Goal: Task Accomplishment & Management: Manage account settings

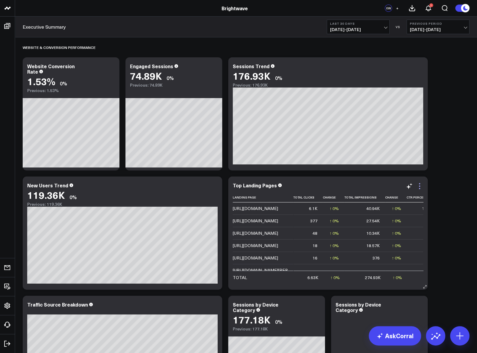
click at [419, 187] on icon at bounding box center [419, 186] width 7 height 7
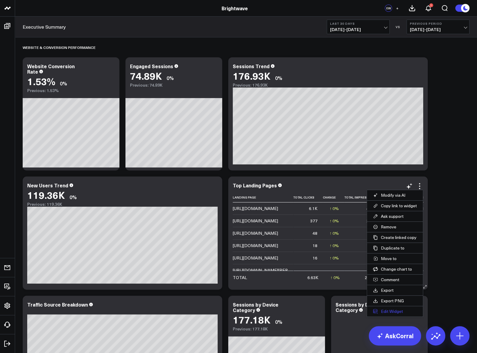
click at [399, 311] on button "Edit Widget" at bounding box center [395, 312] width 56 height 10
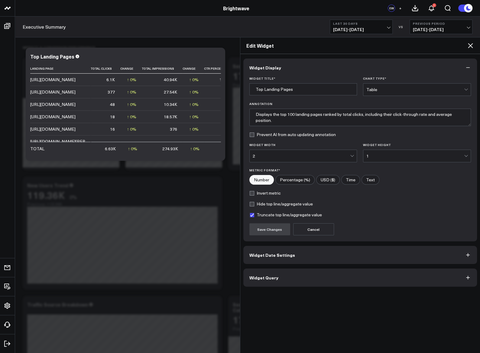
click at [295, 255] on button "Widget Date Settings" at bounding box center [360, 255] width 234 height 18
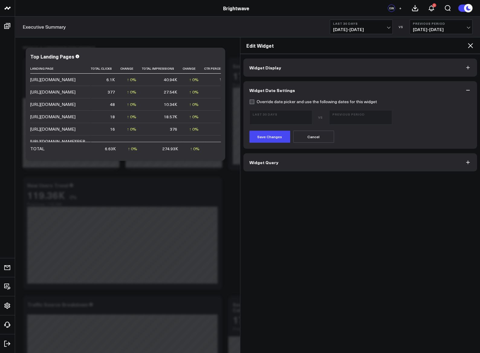
click at [291, 164] on button "Widget Query" at bounding box center [360, 162] width 234 height 18
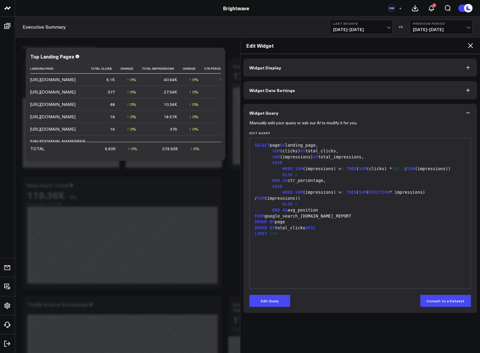
click at [282, 169] on div "WHEN SUM (impressions) > 0 THEN ( SUM (clicks) * 100.0 / SUM (impressions))" at bounding box center [360, 169] width 215 height 6
click at [272, 159] on span "SUM" at bounding box center [276, 157] width 8 height 5
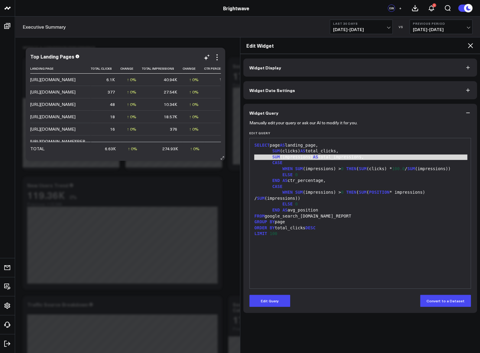
scroll to position [0, 0]
click at [282, 212] on span "AS" at bounding box center [284, 210] width 5 height 5
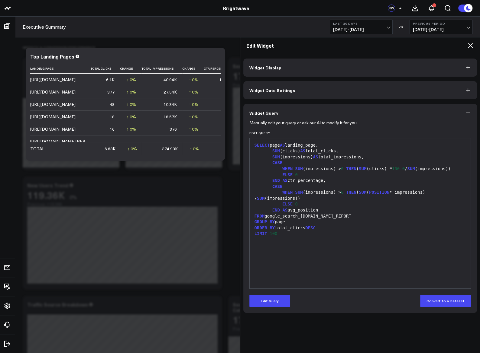
click at [281, 216] on div "FROM google_search_[DOMAIN_NAME]_REPORT" at bounding box center [360, 217] width 215 height 6
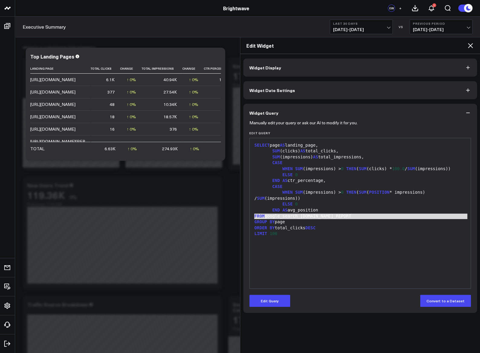
click at [281, 216] on div "FROM google_search_[DOMAIN_NAME]_REPORT" at bounding box center [360, 217] width 215 height 6
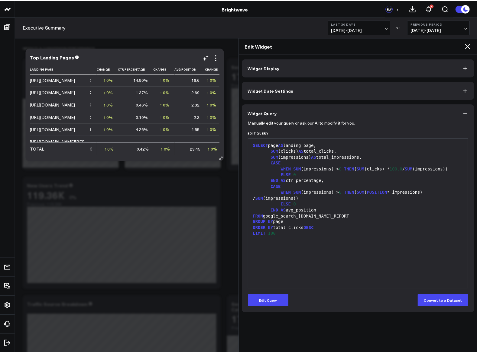
scroll to position [0, 86]
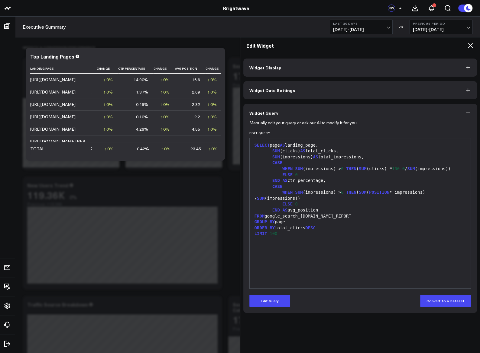
click at [465, 44] on h2 "Edit Widget" at bounding box center [356, 45] width 221 height 7
click at [469, 44] on icon at bounding box center [469, 45] width 7 height 7
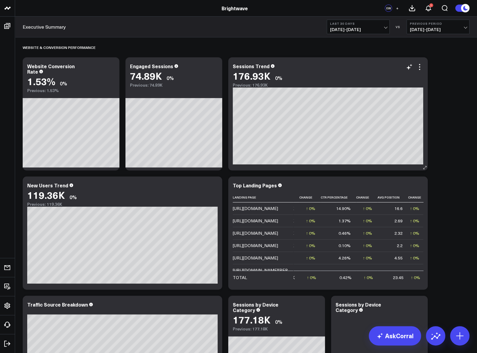
click at [388, 67] on div "Sessions Trend" at bounding box center [328, 65] width 190 height 5
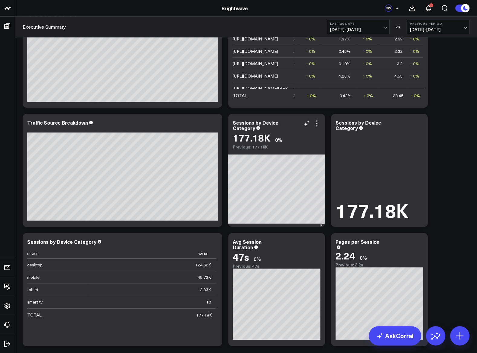
scroll to position [176, 0]
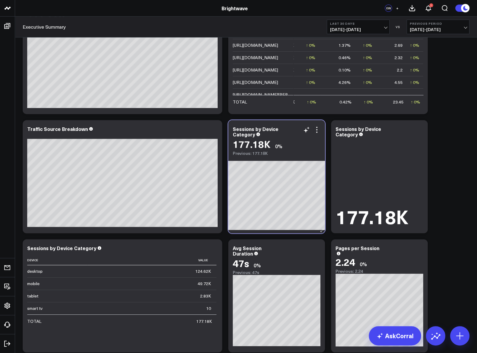
click at [318, 134] on div "Sessions by Device Category" at bounding box center [277, 131] width 88 height 11
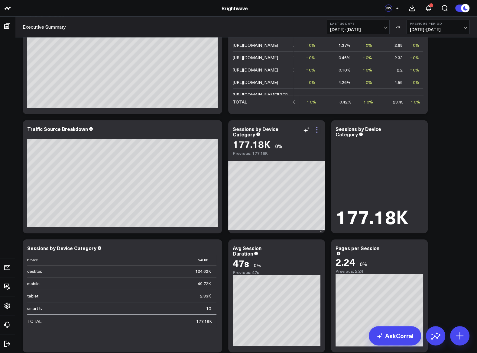
click at [316, 130] on icon at bounding box center [316, 129] width 7 height 7
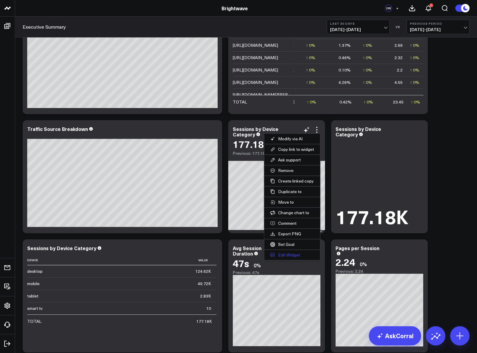
click at [301, 253] on button "Edit Widget" at bounding box center [292, 255] width 56 height 10
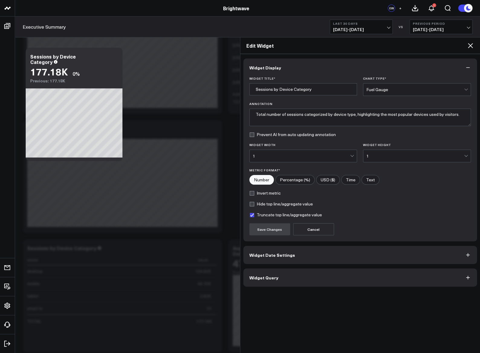
click at [318, 254] on button "Widget Date Settings" at bounding box center [360, 255] width 234 height 18
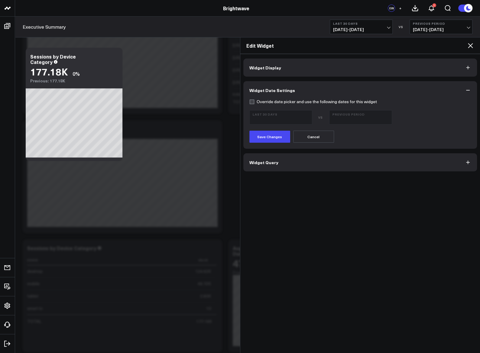
click at [297, 166] on button "Widget Query" at bounding box center [360, 162] width 234 height 18
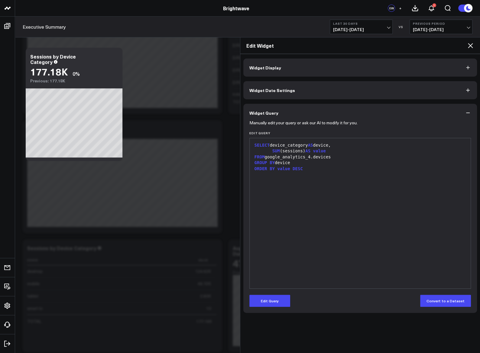
click at [236, 183] on div "Website & Conversion Performance Modify via AI Copy link to widget Ask support …" at bounding box center [246, 305] width 453 height 886
click at [471, 43] on icon at bounding box center [469, 45] width 7 height 7
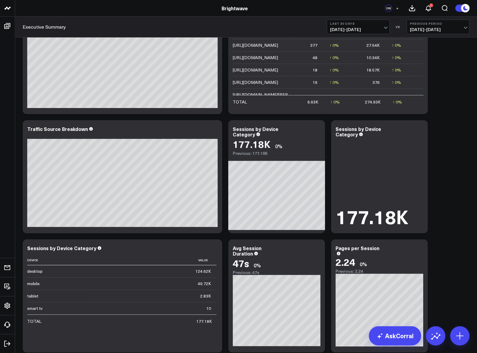
click at [458, 53] on div "Website & Conversion Performance Modify via AI Copy link to widget Ask support …" at bounding box center [246, 305] width 453 height 886
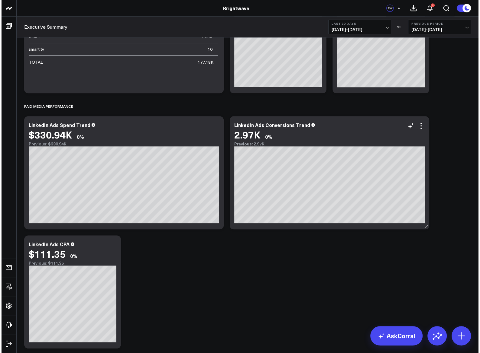
scroll to position [436, 0]
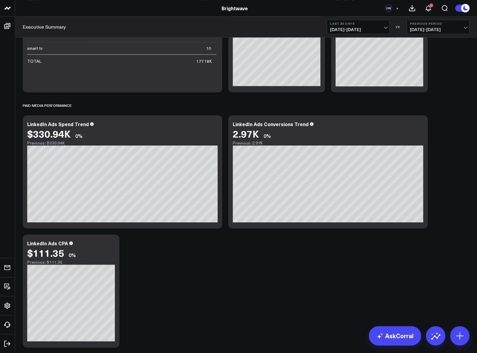
click at [364, 29] on span "[DATE] - [DATE]" at bounding box center [358, 29] width 56 height 5
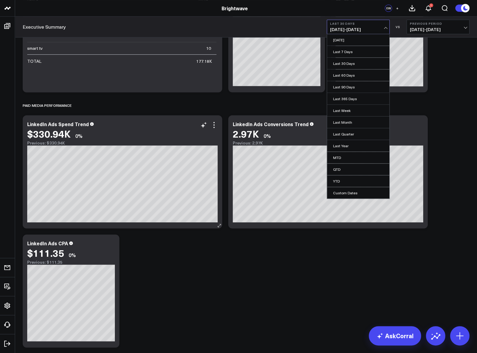
click at [194, 142] on div "Previous: $330.94K" at bounding box center [122, 143] width 190 height 5
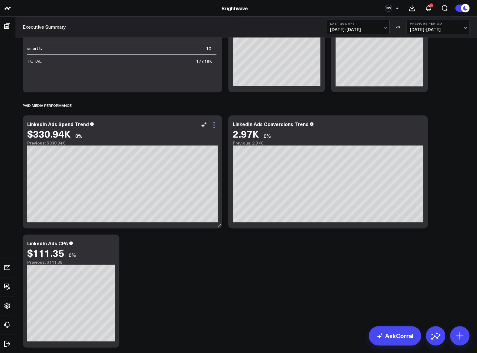
click at [212, 125] on icon at bounding box center [213, 124] width 7 height 7
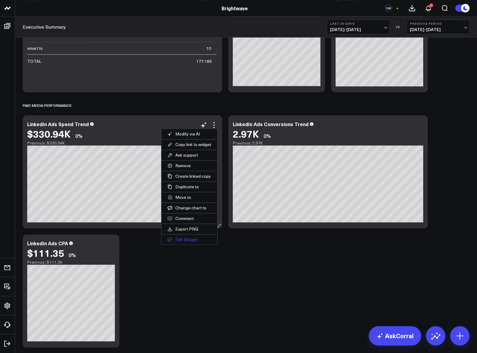
click at [207, 235] on button "Edit Widget" at bounding box center [189, 240] width 56 height 10
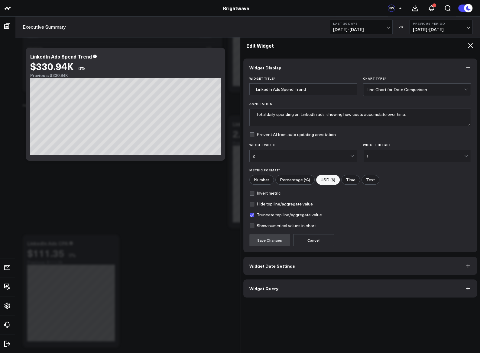
click at [308, 285] on button "Widget Query" at bounding box center [360, 289] width 234 height 18
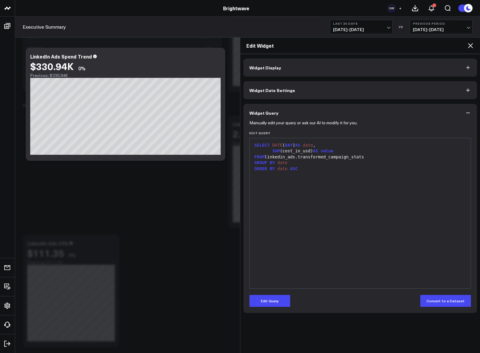
click at [317, 161] on div "GROUP BY date" at bounding box center [360, 163] width 215 height 6
click at [369, 156] on div "FROM linkedin_ads.transformed_campaign_stats" at bounding box center [360, 157] width 215 height 6
click at [269, 297] on button "Edit Query" at bounding box center [269, 301] width 41 height 12
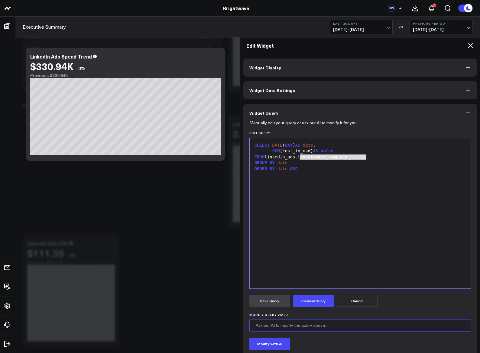
click at [272, 327] on textarea "Modify Query via AI" at bounding box center [360, 326] width 222 height 12
type textarea "Please add the correct dtate range intervals."
click at [259, 345] on button "Modify with AI" at bounding box center [269, 344] width 41 height 12
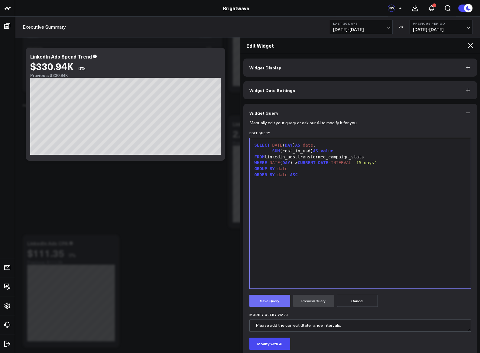
click at [279, 304] on button "Save Query" at bounding box center [269, 301] width 41 height 12
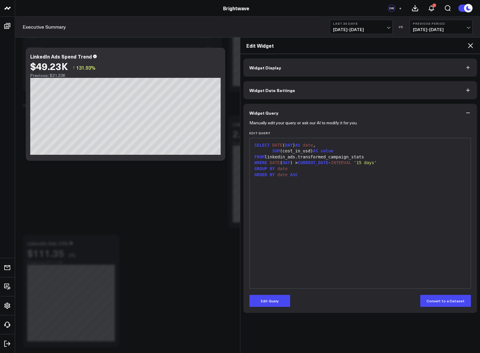
click at [471, 44] on icon at bounding box center [469, 45] width 7 height 7
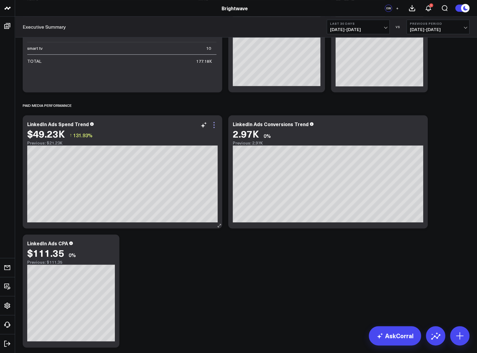
click at [214, 127] on icon at bounding box center [213, 127] width 1 height 1
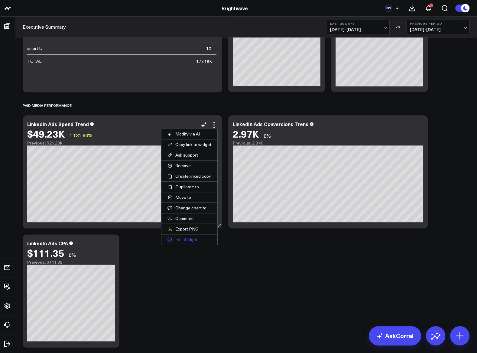
click at [195, 237] on button "Edit Widget" at bounding box center [189, 240] width 56 height 10
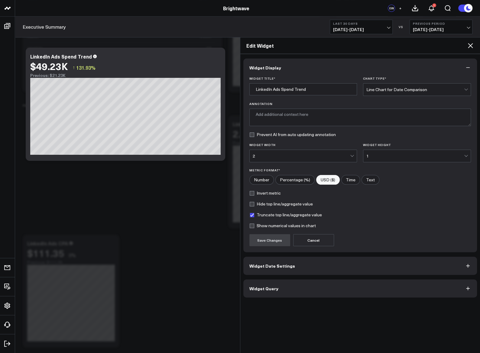
type textarea "Total daily spending on LinkedIn ads over the past two weeks."
click at [296, 290] on button "Widget Query" at bounding box center [360, 289] width 234 height 18
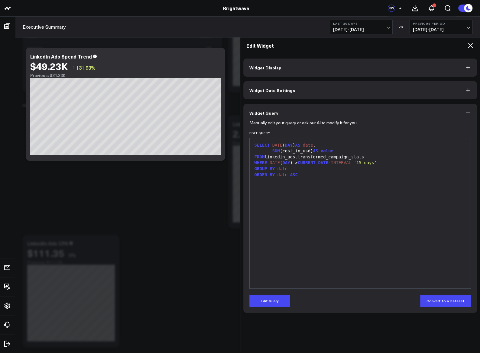
click at [276, 164] on span "DATE" at bounding box center [274, 162] width 10 height 5
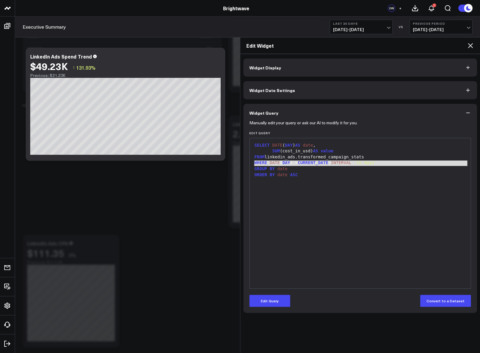
copy div "WHERE DATE ( DAY ) > CURRENT_ DATE - INTERVAL '15 days'"
click at [231, 257] on div "Website & Conversion Performance Modify via AI Copy link to widget Ask support …" at bounding box center [246, 44] width 453 height 886
click at [466, 44] on icon at bounding box center [469, 45] width 7 height 7
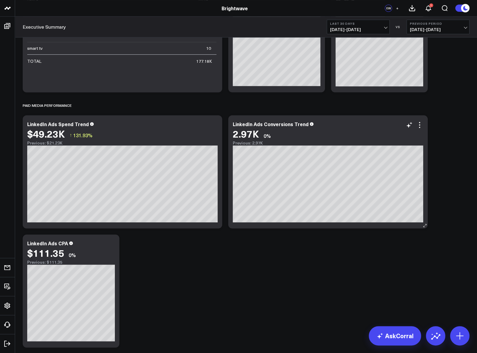
click at [421, 129] on div "2.97K 0%" at bounding box center [328, 133] width 190 height 11
click at [418, 127] on icon at bounding box center [419, 124] width 7 height 7
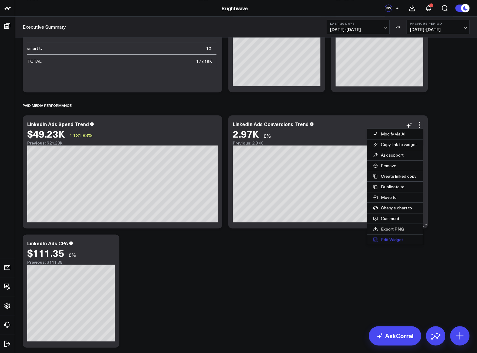
click at [389, 236] on button "Edit Widget" at bounding box center [395, 240] width 56 height 10
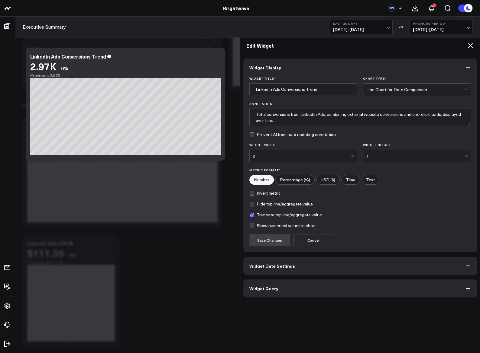
click at [283, 281] on button "Widget Query" at bounding box center [360, 289] width 234 height 18
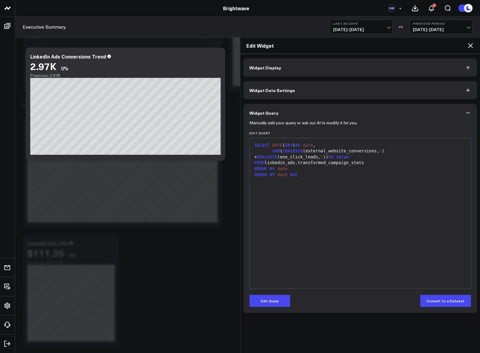
click at [374, 162] on div "FROM linkedin_ads.transformed_campaign_stats" at bounding box center [360, 163] width 215 height 6
click at [369, 165] on div "FROM linkedin_ads.transformed_campaign_stats" at bounding box center [360, 163] width 215 height 6
click at [269, 289] on form "Manually edit your query or ask our AI to modify it for you. Edit Query 9 1 2 3…" at bounding box center [360, 214] width 222 height 185
click at [272, 295] on button "Edit Query" at bounding box center [269, 301] width 41 height 12
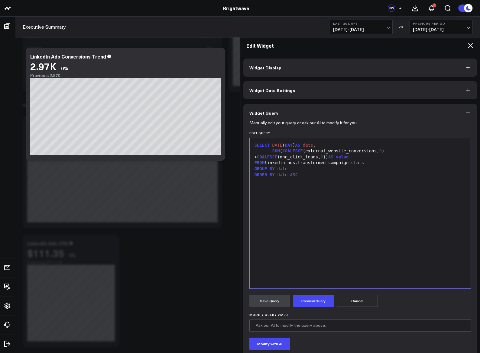
click at [369, 162] on div "FROM linkedin_ads.transformed_campaign_stats" at bounding box center [360, 163] width 215 height 6
click at [303, 303] on button "Preview Query" at bounding box center [313, 301] width 41 height 12
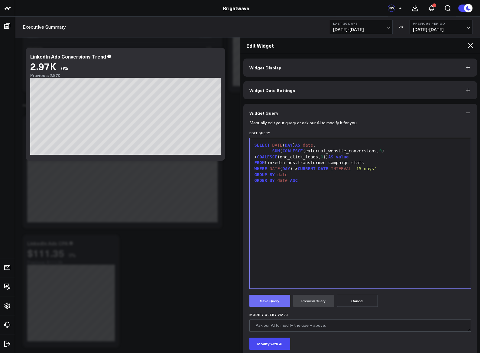
click at [278, 304] on button "Save Query" at bounding box center [269, 301] width 41 height 12
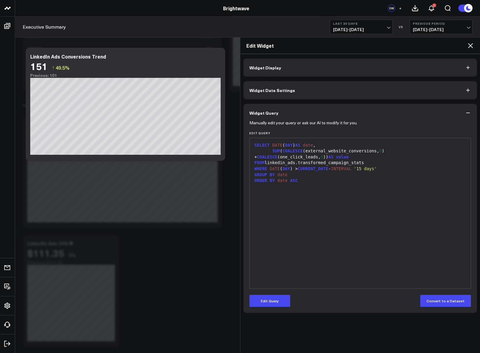
click at [350, 150] on div "SUM ( COALESCE (external_website_conversions, 0 ) + COALESCE (one_click_leads, …" at bounding box center [360, 154] width 215 height 12
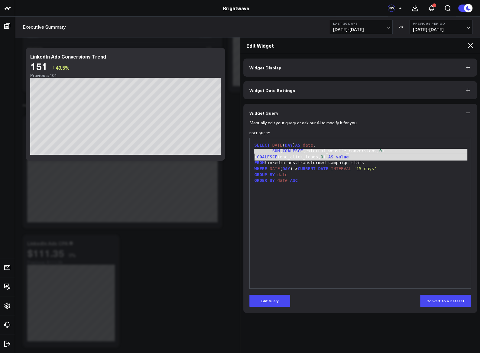
click at [350, 163] on div "FROM linkedin_ads.transformed_campaign_stats" at bounding box center [360, 163] width 215 height 6
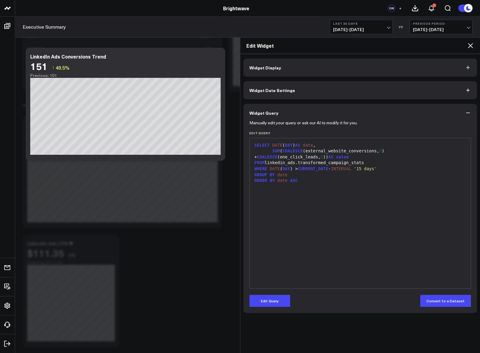
click at [469, 46] on icon at bounding box center [470, 45] width 5 height 5
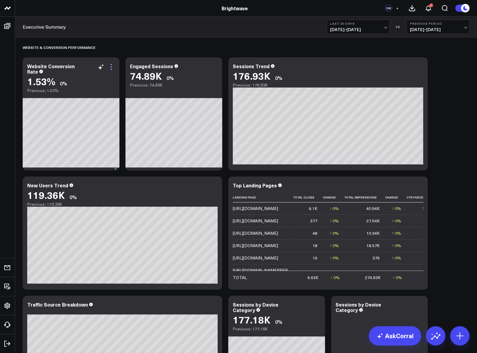
click at [112, 67] on icon at bounding box center [111, 66] width 7 height 7
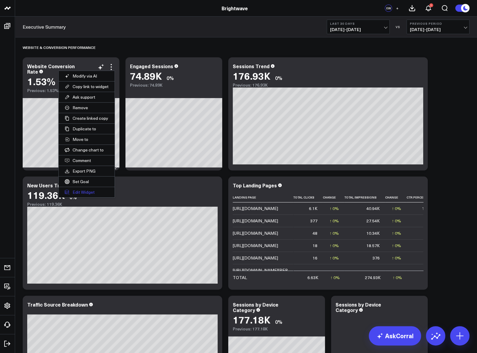
click at [102, 191] on button "Edit Widget" at bounding box center [87, 192] width 56 height 10
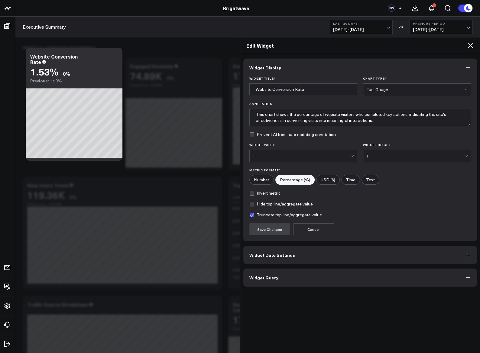
click at [286, 276] on button "Widget Query" at bounding box center [360, 278] width 234 height 18
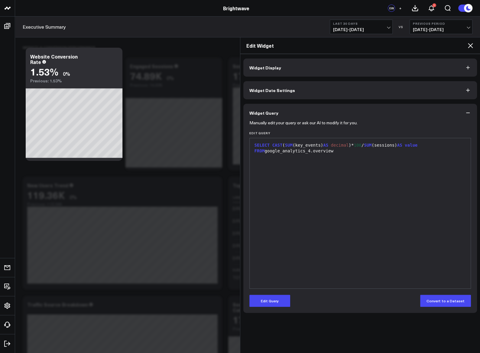
click at [373, 152] on div "FROM google_analytics_4.overview" at bounding box center [360, 151] width 215 height 6
click at [343, 150] on div "FROM google_analytics_4.overview" at bounding box center [360, 151] width 215 height 6
click at [269, 298] on button "Edit Query" at bounding box center [269, 301] width 41 height 12
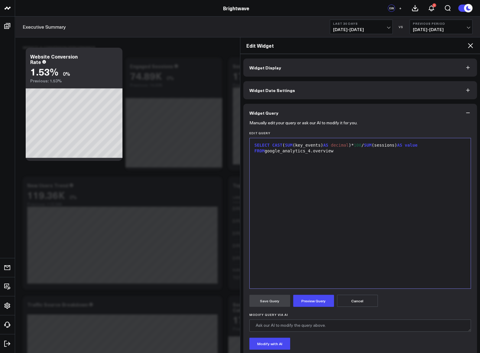
click at [342, 152] on div "FROM google_analytics_4.overview" at bounding box center [360, 151] width 215 height 6
click at [322, 309] on form "Manually edit your query or ask our AI to modify it for you. Edit Query 9 1 2 3…" at bounding box center [360, 252] width 222 height 260
click at [311, 301] on button "Preview Query" at bounding box center [313, 301] width 41 height 12
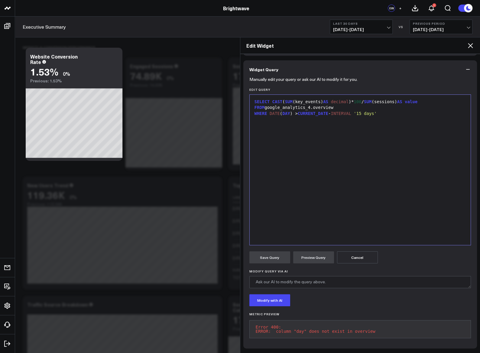
click at [285, 111] on span "DAY" at bounding box center [286, 113] width 8 height 5
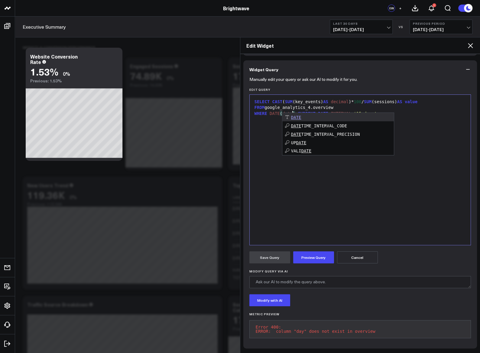
click at [292, 162] on div "SELECT CAST ( SUM (key_events) AS decimal )* 100 / SUM (sessions) AS value FROM…" at bounding box center [360, 170] width 215 height 144
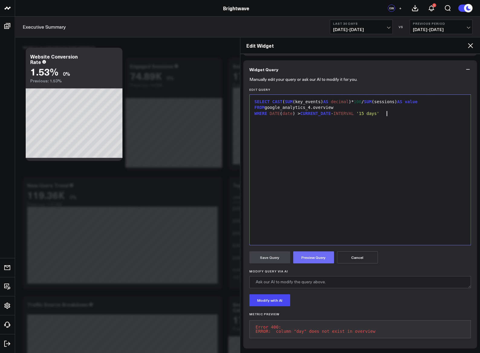
click at [317, 253] on button "Preview Query" at bounding box center [313, 258] width 41 height 12
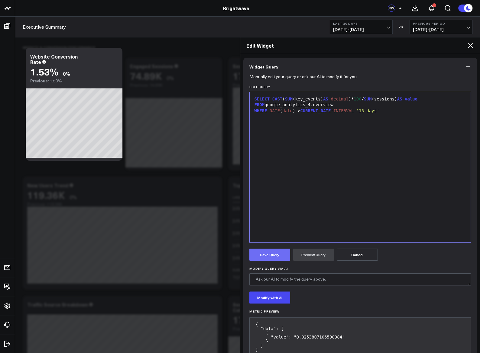
click at [280, 259] on button "Save Query" at bounding box center [269, 255] width 41 height 12
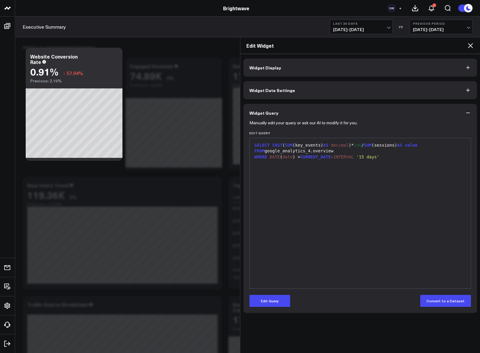
click at [255, 147] on span "SELECT" at bounding box center [261, 145] width 15 height 5
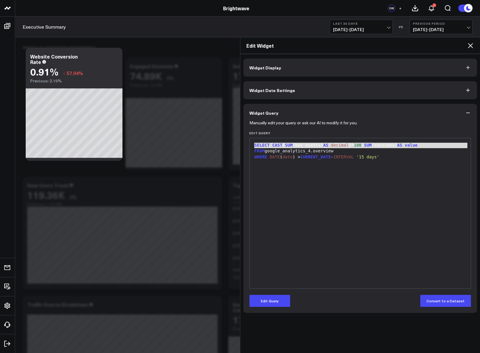
click at [255, 147] on span "SELECT" at bounding box center [261, 145] width 15 height 5
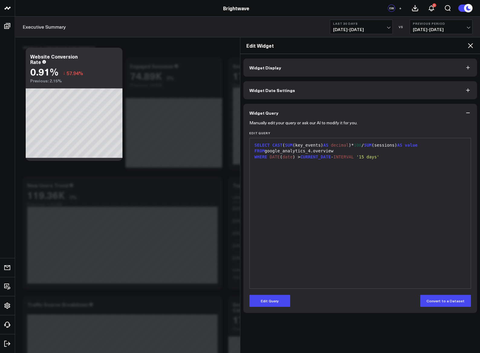
click at [341, 156] on span "INTERVAL" at bounding box center [343, 157] width 20 height 5
copy div "WHERE DATE ( date ) > CURRENT_DATE - INTERVAL '15 days'"
click at [472, 47] on icon at bounding box center [469, 45] width 7 height 7
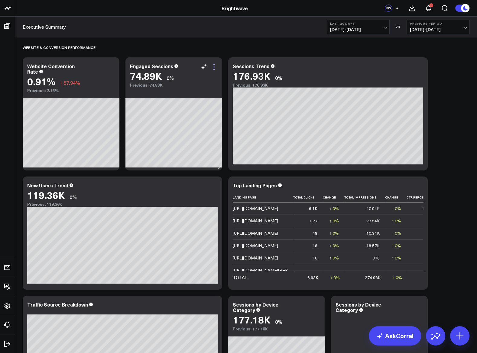
click at [216, 67] on icon at bounding box center [213, 66] width 7 height 7
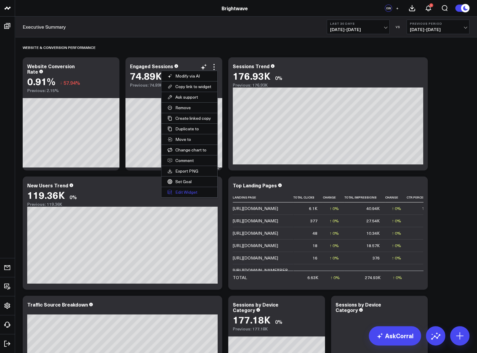
click at [189, 191] on button "Edit Widget" at bounding box center [189, 192] width 56 height 10
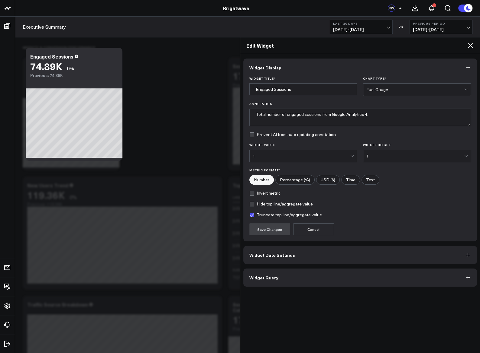
click at [277, 279] on button "Widget Query" at bounding box center [360, 278] width 234 height 18
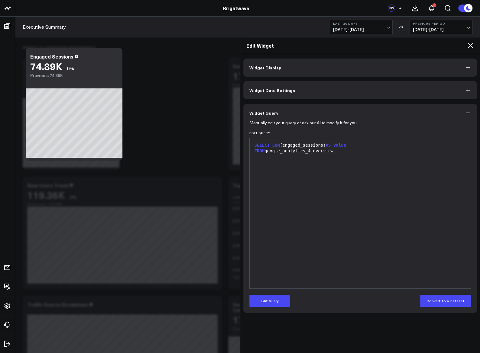
click at [348, 148] on div "FROM google_analytics_4.overview" at bounding box center [360, 151] width 215 height 6
click at [340, 153] on div "FROM google_analytics_4.overview" at bounding box center [360, 151] width 215 height 6
click at [263, 303] on button "Edit Query" at bounding box center [269, 301] width 41 height 12
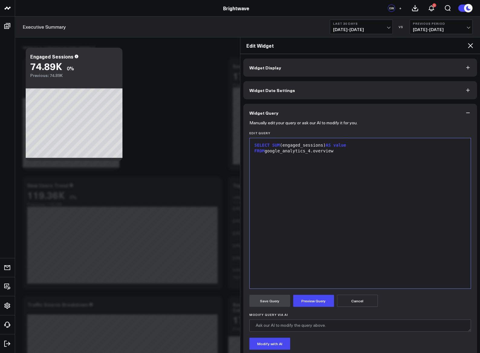
click at [353, 153] on div "FROM google_analytics_4.overview" at bounding box center [360, 151] width 215 height 6
click at [314, 303] on button "Preview Query" at bounding box center [313, 301] width 41 height 12
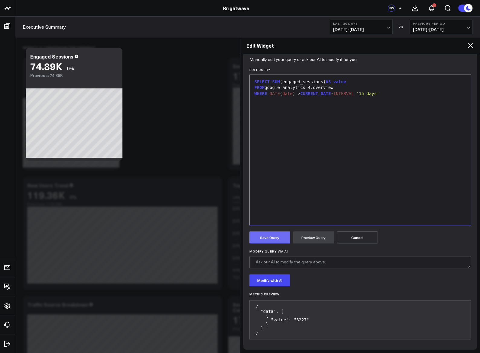
click at [265, 240] on button "Save Query" at bounding box center [269, 238] width 41 height 12
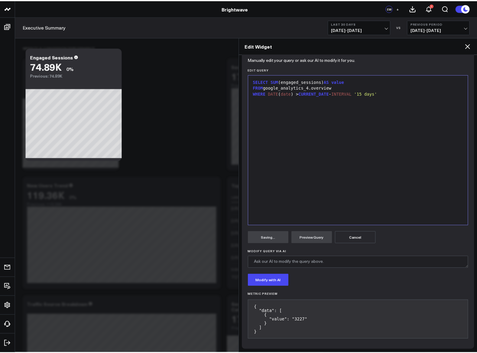
scroll to position [0, 0]
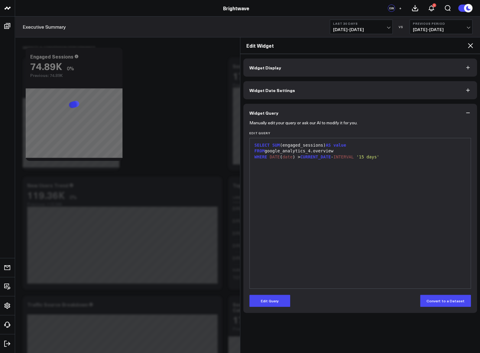
click at [469, 47] on icon at bounding box center [469, 45] width 7 height 7
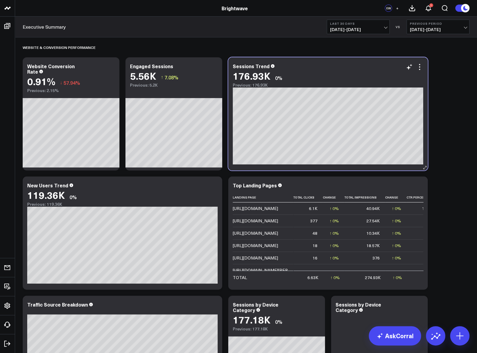
click at [419, 71] on div "176.93K 0%" at bounding box center [328, 75] width 190 height 11
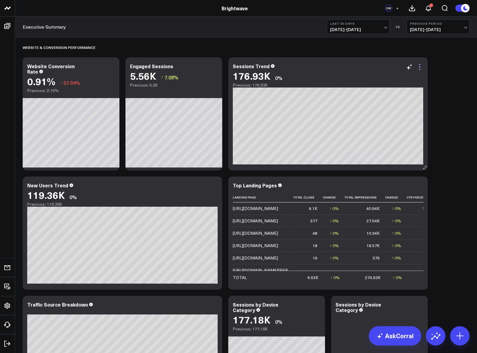
click at [418, 69] on icon at bounding box center [419, 66] width 7 height 7
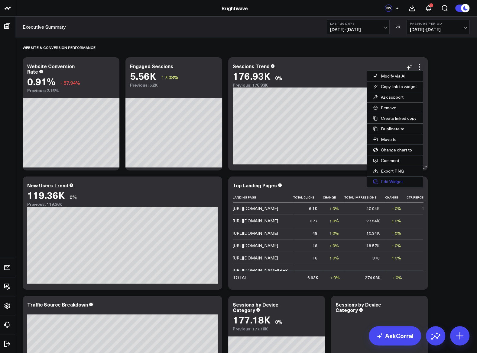
click at [398, 178] on button "Edit Widget" at bounding box center [395, 182] width 56 height 10
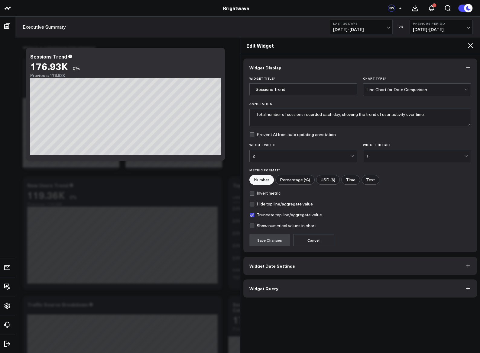
click at [284, 293] on button "Widget Query" at bounding box center [360, 289] width 234 height 18
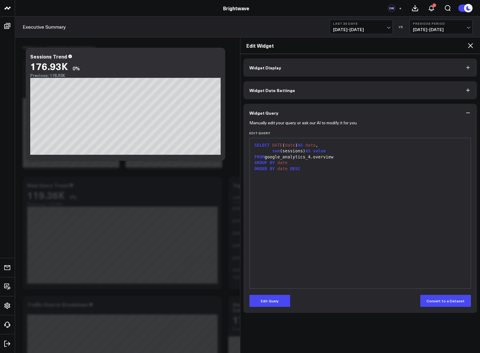
click at [305, 157] on div "FROM google_analytics_4.overview" at bounding box center [360, 157] width 215 height 6
click at [340, 157] on div "FROM google_analytics_4.overview" at bounding box center [360, 157] width 215 height 6
click at [266, 299] on button "Edit Query" at bounding box center [269, 301] width 41 height 12
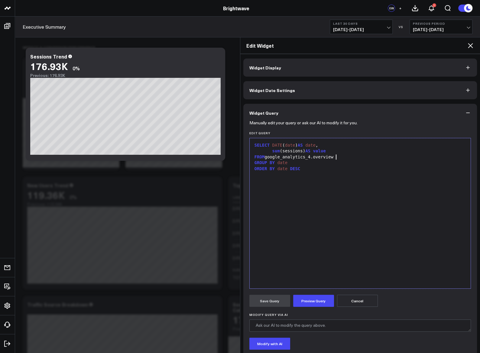
click at [338, 160] on div "GROUP BY date" at bounding box center [360, 163] width 215 height 6
click at [258, 162] on div "WHERE DATE ( date ) > CURRENT_DATE - INTERVAL '15 days'" at bounding box center [360, 163] width 215 height 6
click at [301, 299] on button "Preview Query" at bounding box center [313, 301] width 41 height 12
click at [278, 305] on button "Save Query" at bounding box center [269, 301] width 41 height 12
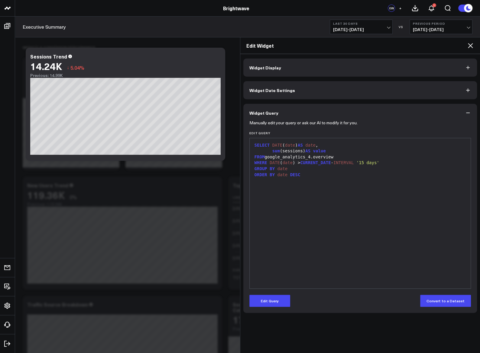
click at [468, 46] on icon at bounding box center [469, 45] width 7 height 7
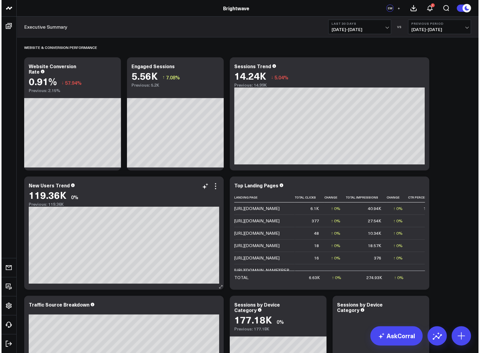
scroll to position [76, 0]
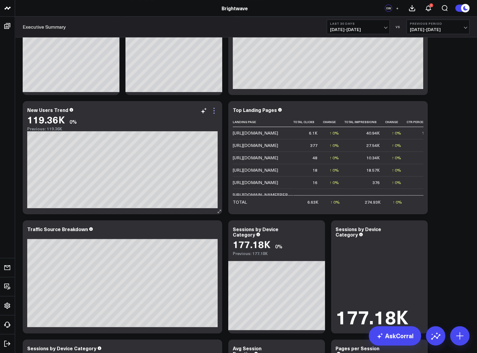
click at [212, 111] on icon at bounding box center [213, 110] width 7 height 7
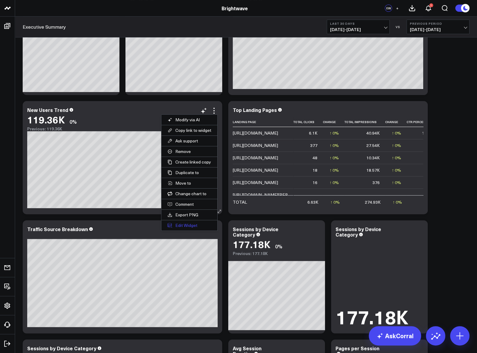
click at [192, 223] on button "Edit Widget" at bounding box center [189, 226] width 56 height 10
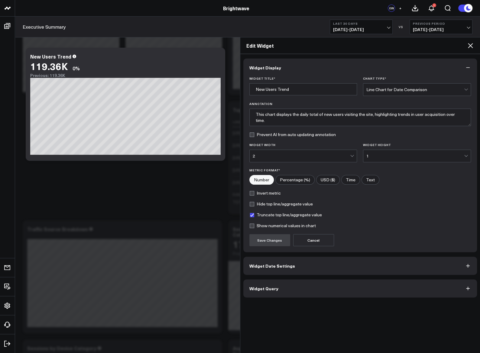
click at [289, 283] on button "Widget Query" at bounding box center [360, 289] width 234 height 18
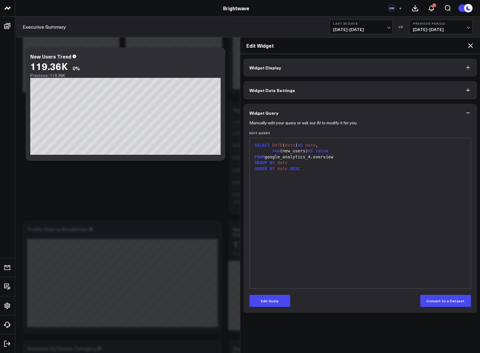
click at [330, 160] on div "FROM google_analytics_4.overview" at bounding box center [360, 157] width 215 height 6
click at [266, 309] on div "Manually edit your query or ask our AI to modify it for you. Edit Query 9 1 2 3…" at bounding box center [360, 217] width 234 height 191
click at [271, 298] on button "Edit Query" at bounding box center [269, 301] width 41 height 12
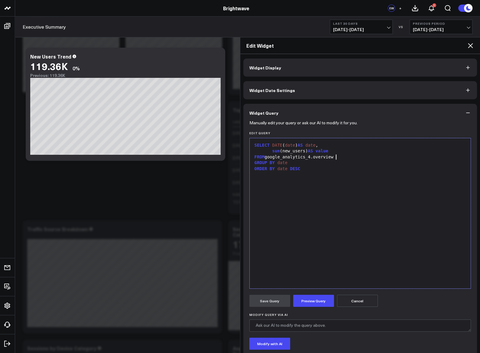
click at [342, 158] on div "FROM google_analytics_4.overview" at bounding box center [360, 157] width 215 height 6
click at [256, 161] on div "WHERE DATE ( date ) > CURRENT_DATE - INTERVAL '15 days'" at bounding box center [360, 163] width 215 height 6
click at [308, 297] on button "Preview Query" at bounding box center [313, 301] width 41 height 12
click at [266, 302] on button "Save Query" at bounding box center [269, 301] width 41 height 12
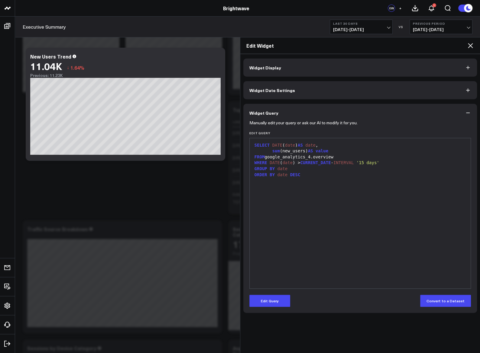
click at [471, 48] on icon at bounding box center [469, 45] width 7 height 7
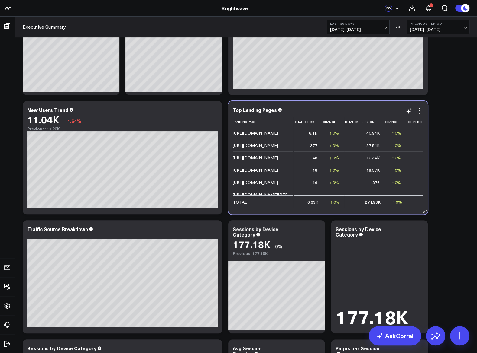
click at [420, 115] on div "Top Landing Pages Landing Page Total Clicks Change Total Impressions Change Ctr…" at bounding box center [328, 157] width 190 height 101
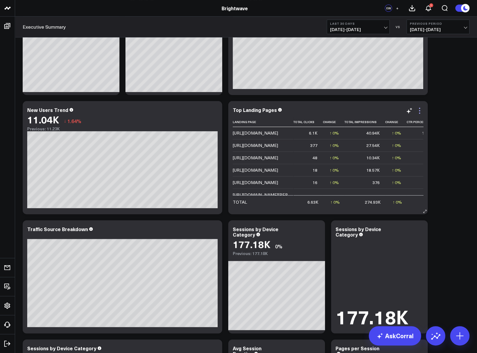
click at [419, 110] on icon at bounding box center [419, 110] width 1 height 1
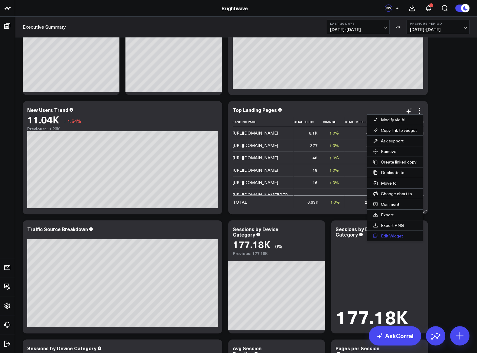
click at [385, 232] on button "Edit Widget" at bounding box center [395, 236] width 56 height 10
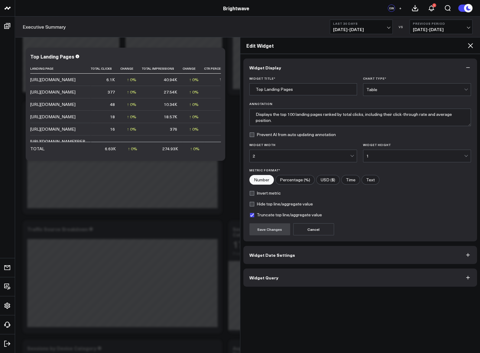
click at [304, 280] on button "Widget Query" at bounding box center [360, 278] width 234 height 18
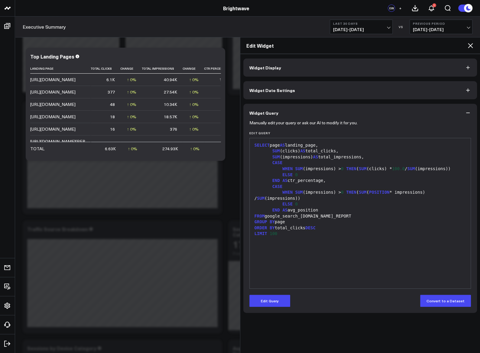
click at [352, 215] on div "FROM google_search_[DOMAIN_NAME]_REPORT" at bounding box center [360, 217] width 215 height 6
click at [279, 304] on button "Edit Query" at bounding box center [269, 301] width 41 height 12
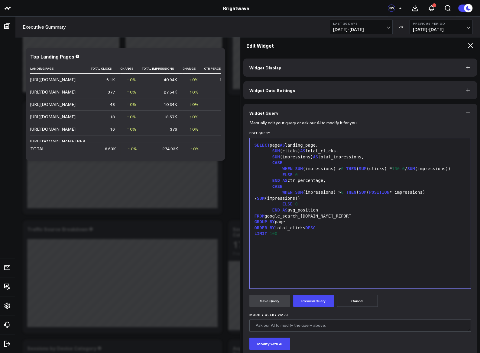
click at [352, 216] on div "FROM google_search_[DOMAIN_NAME]_REPORT" at bounding box center [360, 217] width 215 height 6
click at [302, 301] on button "Preview Query" at bounding box center [313, 301] width 41 height 12
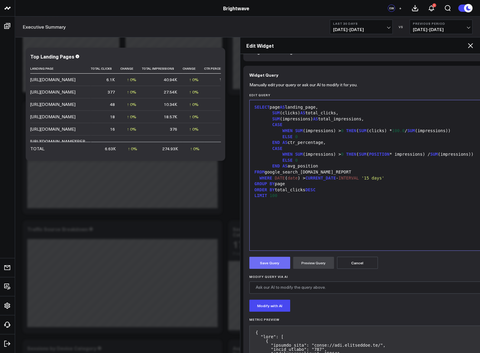
click at [279, 263] on button "Save Query" at bounding box center [269, 263] width 41 height 12
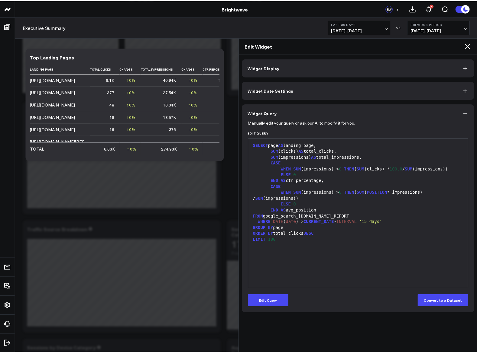
scroll to position [0, 0]
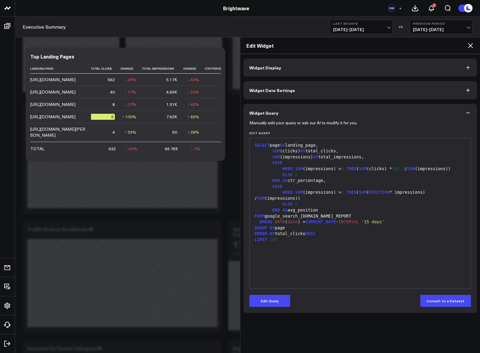
click at [471, 48] on icon at bounding box center [469, 45] width 7 height 7
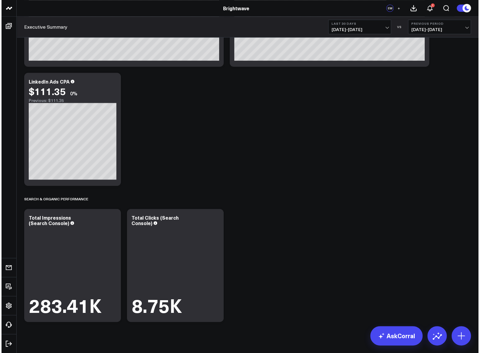
scroll to position [600, 0]
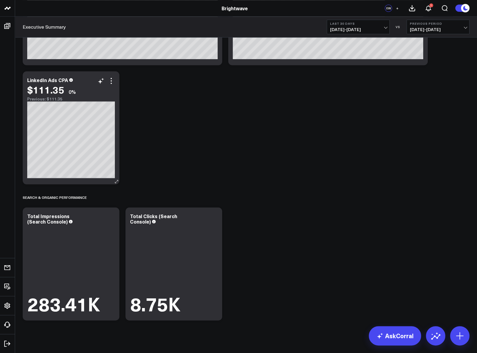
click at [111, 85] on div "$111.35 0%" at bounding box center [71, 89] width 88 height 11
click at [111, 80] on icon at bounding box center [111, 80] width 7 height 7
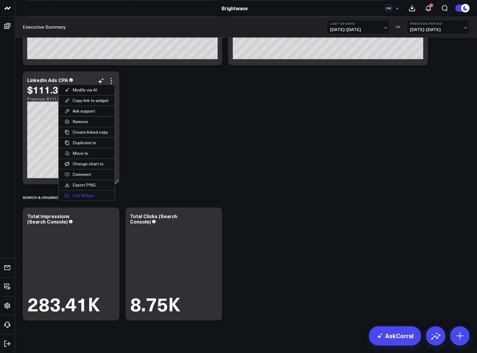
click at [83, 192] on button "Edit Widget" at bounding box center [87, 196] width 56 height 10
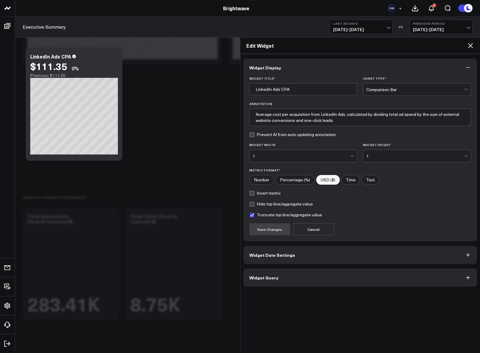
click at [301, 278] on button "Widget Query" at bounding box center [360, 278] width 234 height 18
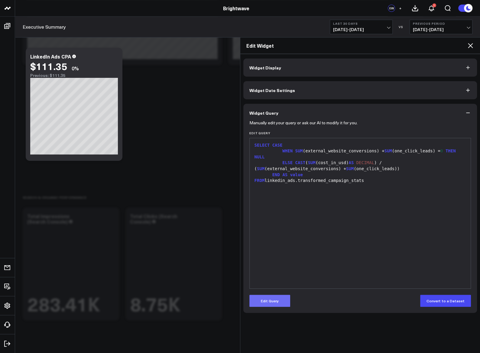
click at [281, 301] on button "Edit Query" at bounding box center [269, 301] width 41 height 12
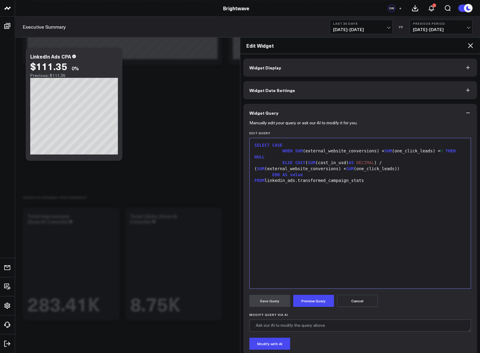
click at [380, 175] on div "END AS value" at bounding box center [360, 175] width 215 height 6
paste div
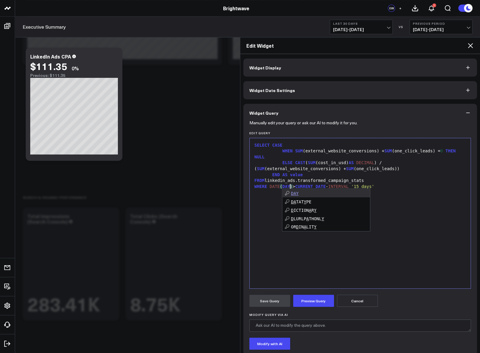
click at [403, 247] on div "SELECT CASE WHEN SUM (external_website_conversions) + SUM (one_click_leads) = 0…" at bounding box center [360, 213] width 215 height 144
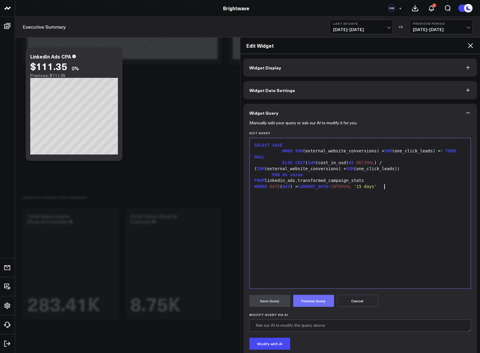
click at [329, 298] on button "Preview Query" at bounding box center [313, 301] width 41 height 12
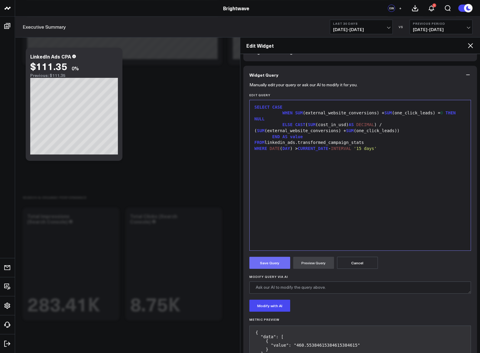
click at [272, 261] on button "Save Query" at bounding box center [269, 263] width 41 height 12
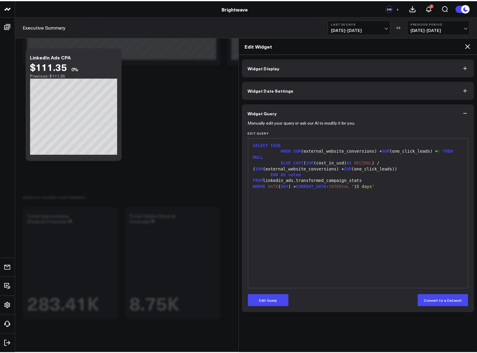
scroll to position [0, 0]
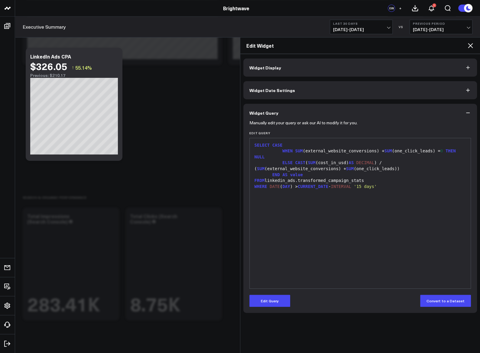
click at [472, 48] on icon at bounding box center [469, 45] width 7 height 7
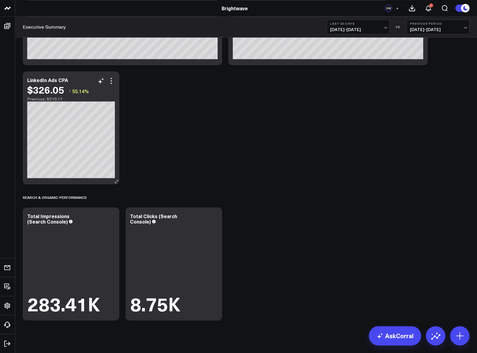
click at [111, 84] on div "$326.05 ↑ 55.14%" at bounding box center [71, 89] width 88 height 11
click at [111, 81] on icon at bounding box center [111, 80] width 7 height 7
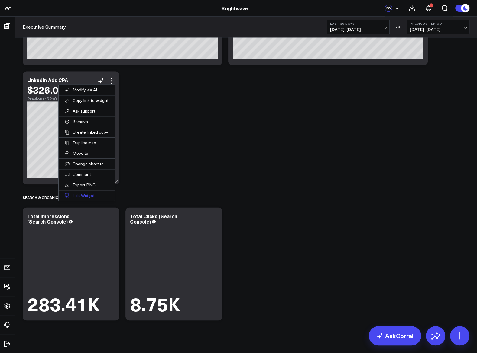
click at [82, 192] on button "Edit Widget" at bounding box center [87, 196] width 56 height 10
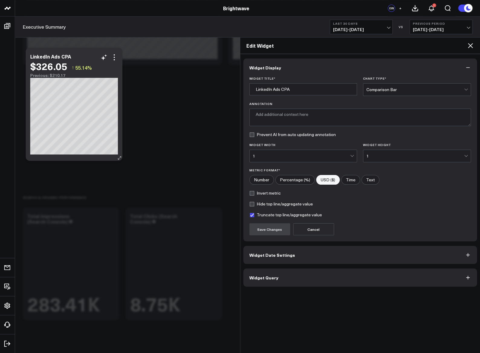
type textarea "Average cost per acquisition from LinkedIn Ads, calculated by dividing total ad…"
click at [255, 191] on label "Invert metric" at bounding box center [264, 193] width 31 height 5
click at [254, 191] on input "Invert metric" at bounding box center [251, 193] width 5 height 5
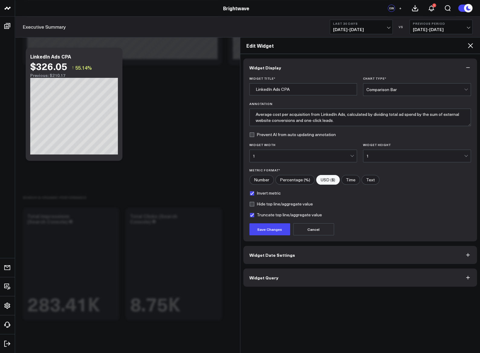
click at [281, 235] on div "Widget Title * LinkedIn Ads CPA Chart Type * Comparison Bar Annotation Average …" at bounding box center [360, 159] width 234 height 165
click at [261, 227] on button "Save Changes" at bounding box center [269, 230] width 41 height 12
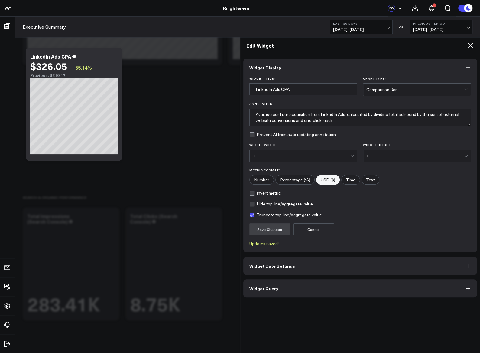
checkbox input "true"
click at [467, 44] on icon at bounding box center [469, 45] width 7 height 7
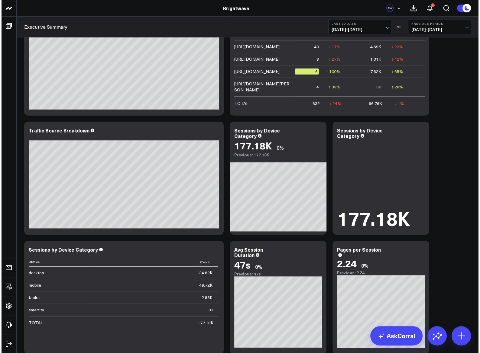
scroll to position [179, 0]
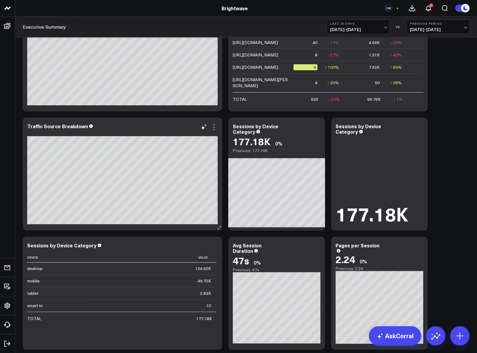
click at [212, 126] on icon at bounding box center [213, 127] width 7 height 7
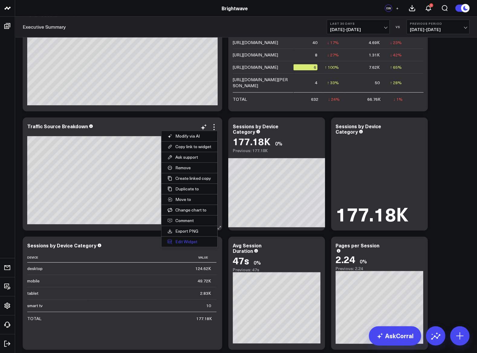
click at [195, 244] on button "Edit Widget" at bounding box center [189, 242] width 56 height 10
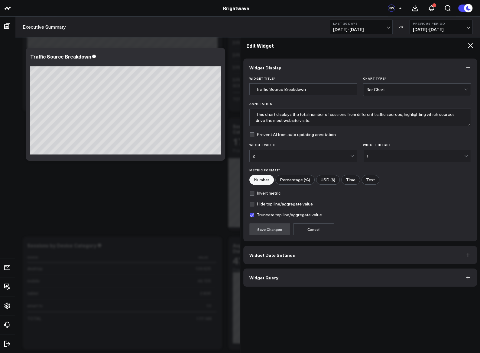
click at [298, 277] on button "Widget Query" at bounding box center [360, 278] width 234 height 18
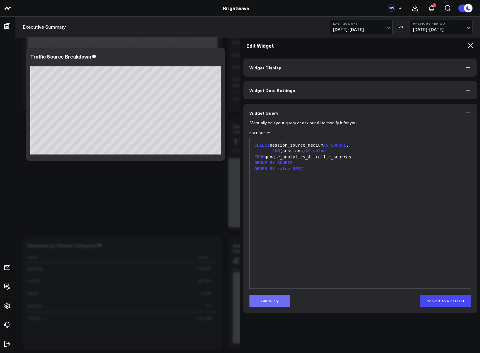
click at [276, 301] on button "Edit Query" at bounding box center [269, 301] width 41 height 12
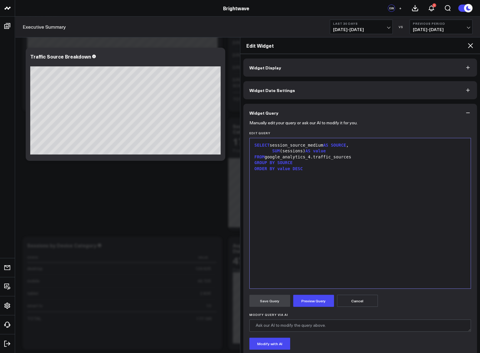
click at [356, 155] on div "FROM google_analytics_4.traffic_sources" at bounding box center [360, 157] width 215 height 6
click at [317, 297] on button "Preview Query" at bounding box center [313, 301] width 41 height 12
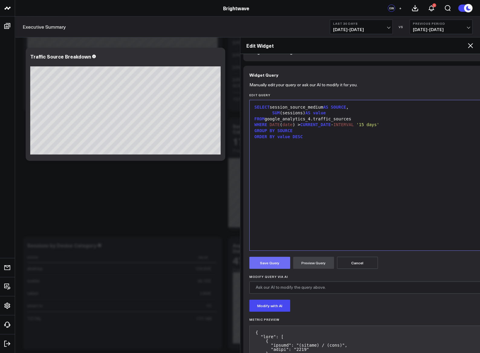
click at [269, 264] on button "Save Query" at bounding box center [269, 263] width 41 height 12
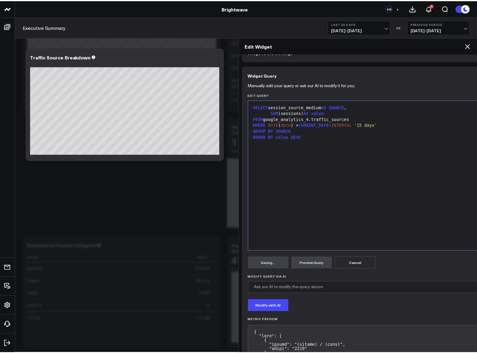
scroll to position [0, 0]
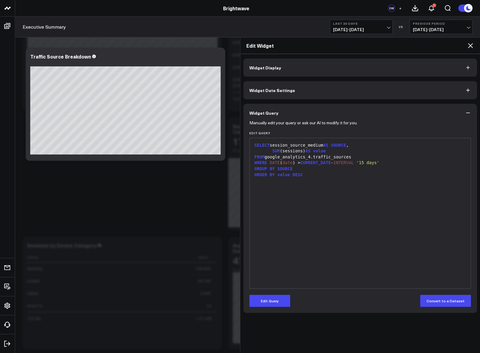
click at [471, 44] on icon at bounding box center [470, 45] width 5 height 5
